Goal: Transaction & Acquisition: Book appointment/travel/reservation

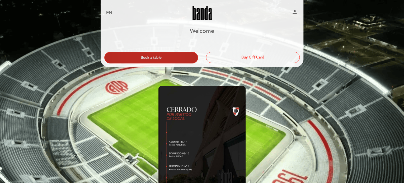
click at [187, 60] on button "Book a table" at bounding box center [151, 58] width 94 height 12
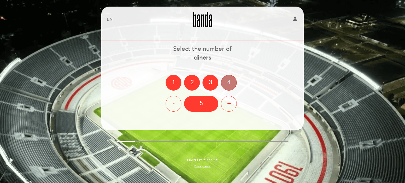
click at [223, 82] on div "4" at bounding box center [229, 83] width 16 height 16
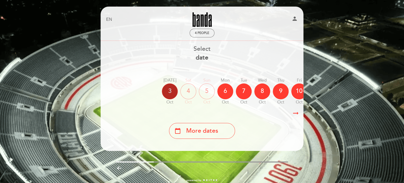
click at [168, 90] on div "3" at bounding box center [170, 92] width 16 height 16
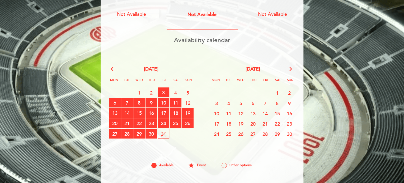
scroll to position [70, 0]
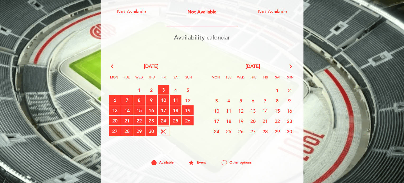
click at [176, 91] on span "4 CLOSED" at bounding box center [176, 90] width 12 height 10
click at [191, 89] on span "5 CLOSED" at bounding box center [188, 90] width 12 height 10
click at [188, 98] on span "12 CLOSED" at bounding box center [188, 100] width 12 height 10
click at [174, 99] on span "11 RESERVATIONS AVAILABLE" at bounding box center [176, 100] width 12 height 10
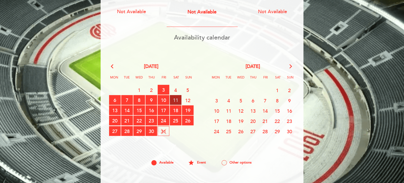
scroll to position [0, 0]
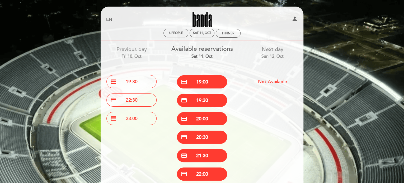
drag, startPoint x: 150, startPoint y: 60, endPoint x: 139, endPoint y: 58, distance: 10.8
click at [149, 60] on div "Previous day Fri 10, Oct credit_card 19:30 credit_card 22:30 credit_card 23:00" at bounding box center [131, 84] width 70 height 87
click at [133, 56] on div "Fri 10, Oct" at bounding box center [131, 57] width 63 height 6
click at [134, 56] on div "Fri 10, Oct" at bounding box center [131, 57] width 63 height 6
drag, startPoint x: 187, startPoint y: 31, endPoint x: 205, endPoint y: 36, distance: 18.7
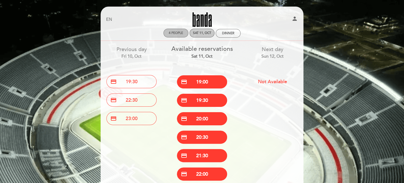
click at [188, 31] on div "4 people" at bounding box center [175, 33] width 25 height 9
click at [205, 36] on div "Sat 11, Oct" at bounding box center [201, 33] width 25 height 9
